Goal: Transaction & Acquisition: Register for event/course

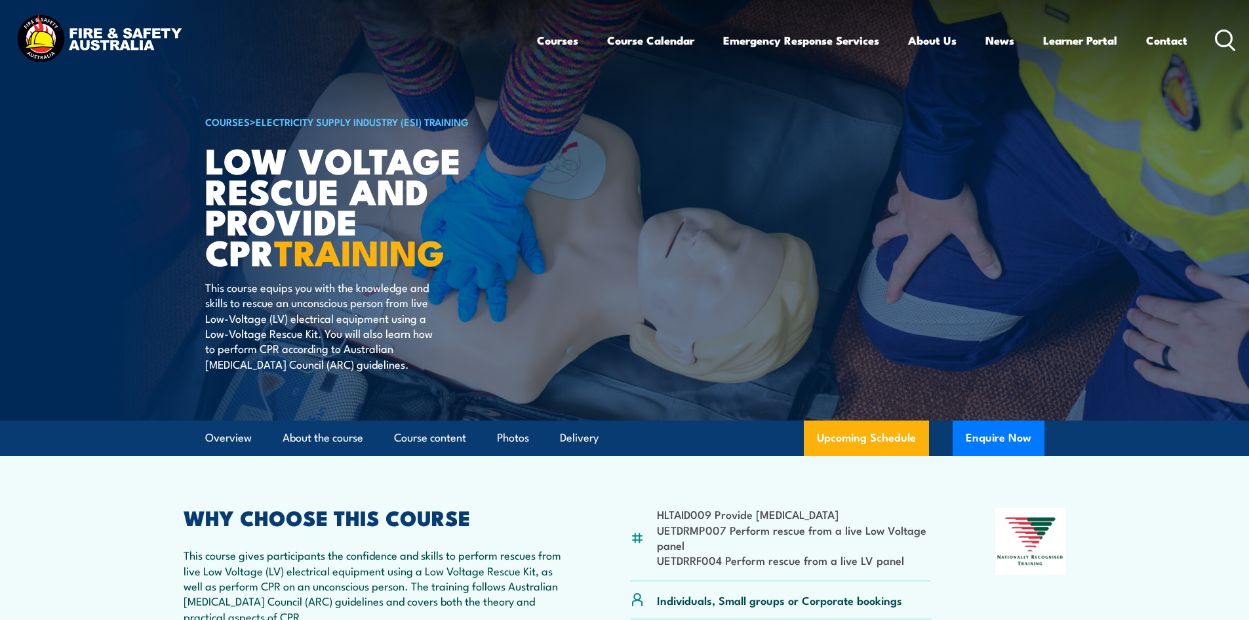
scroll to position [197, 0]
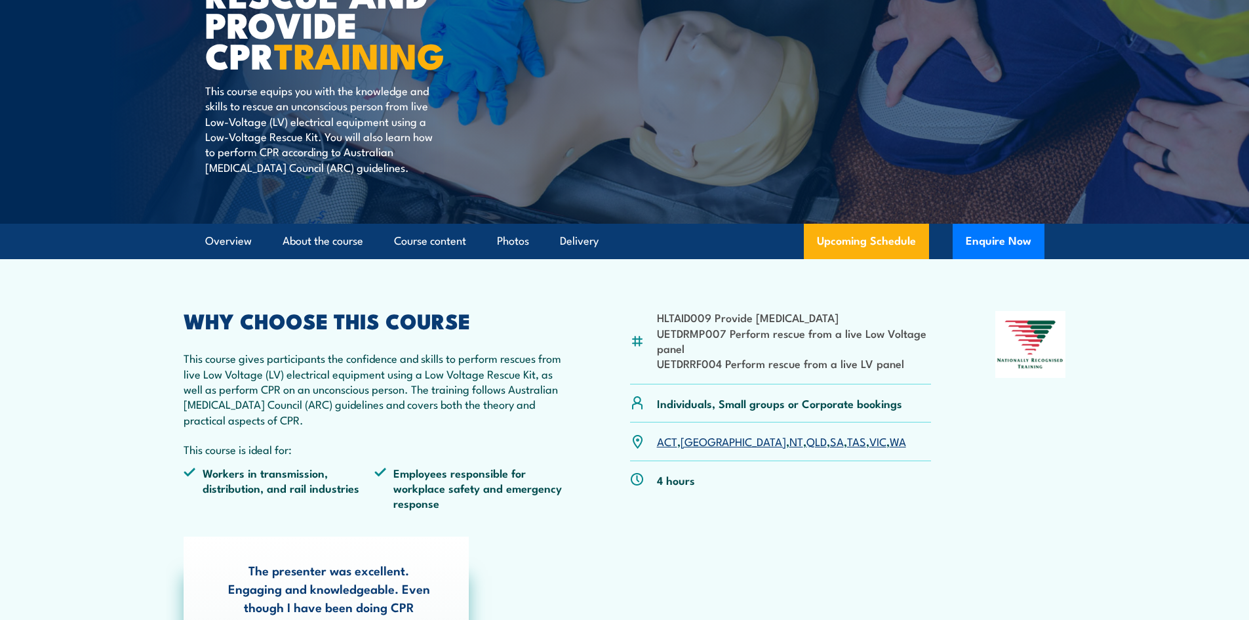
click at [890, 445] on link "WA" at bounding box center [898, 441] width 16 height 16
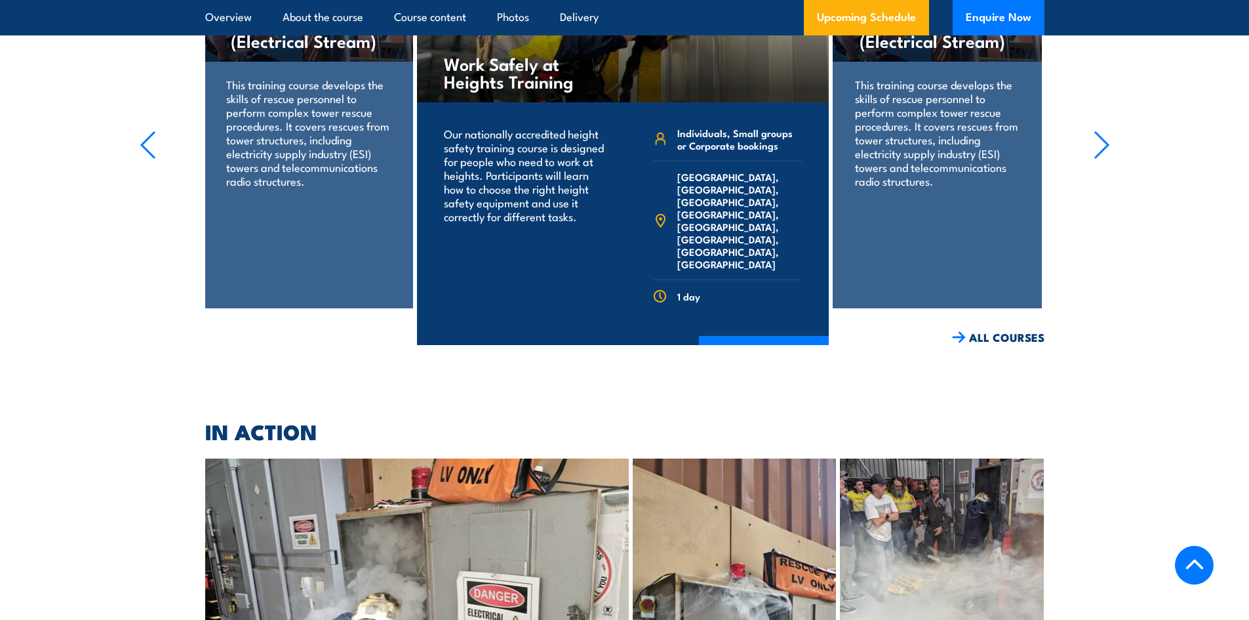
scroll to position [2535, 0]
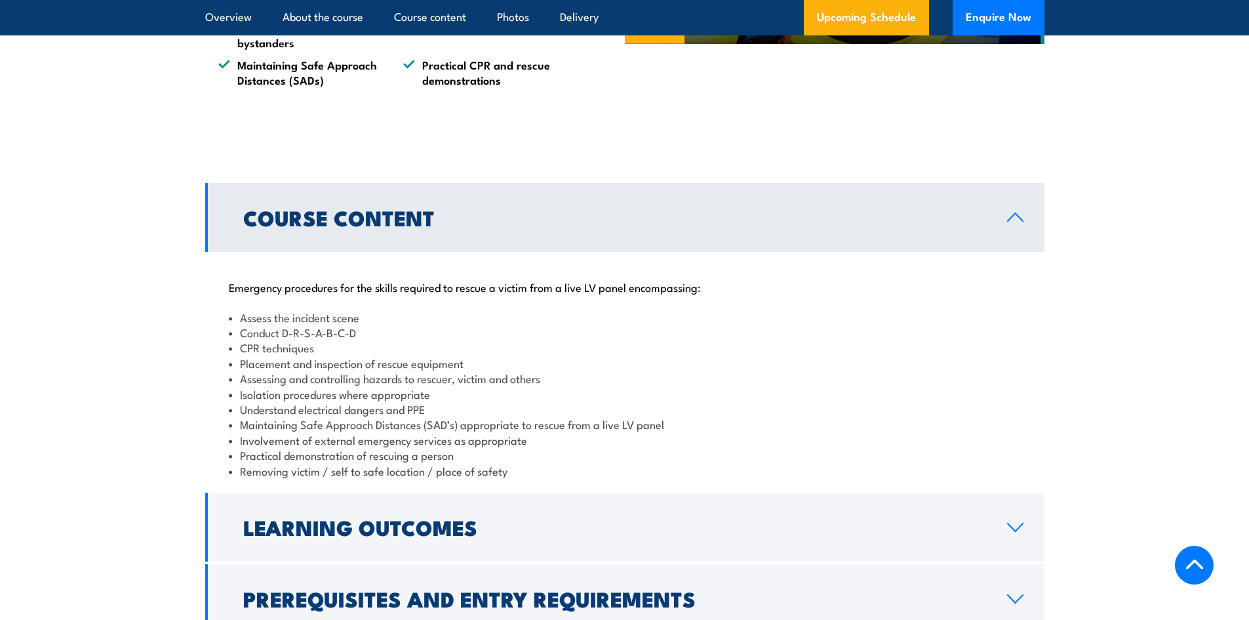
scroll to position [721, 0]
